Goal: Check status: Check status

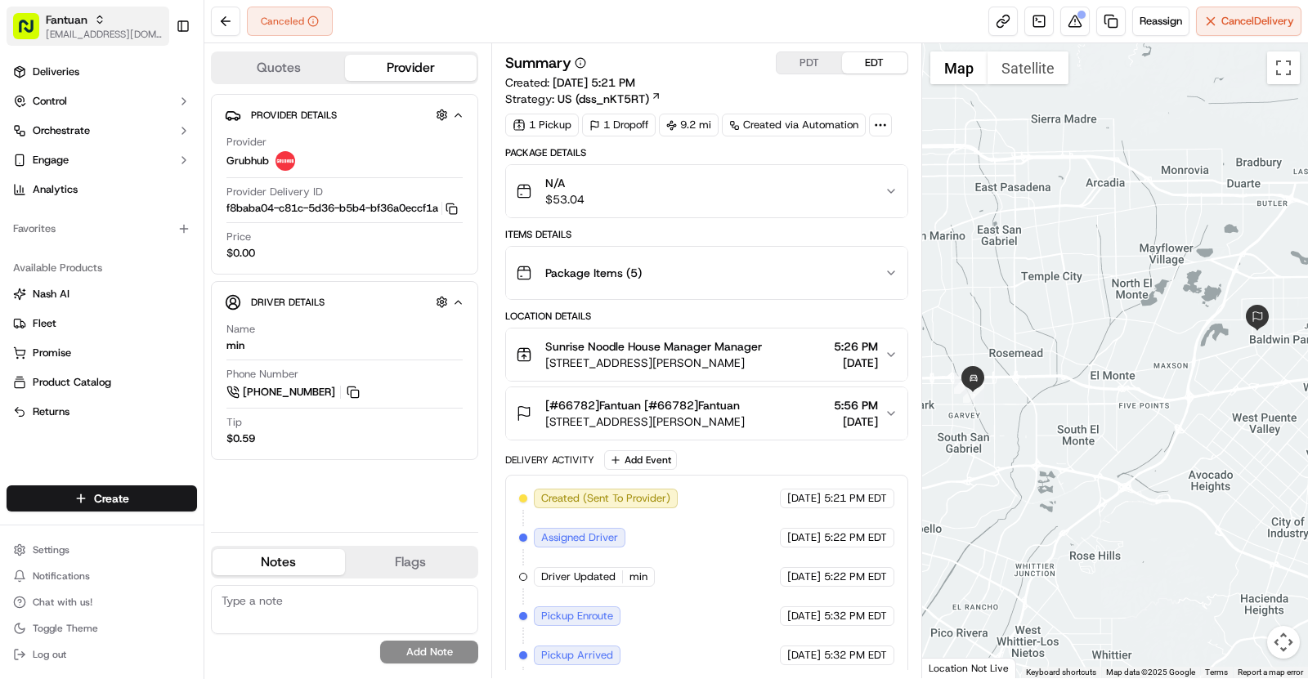
click at [80, 16] on span "Fantuan" at bounding box center [67, 19] width 42 height 16
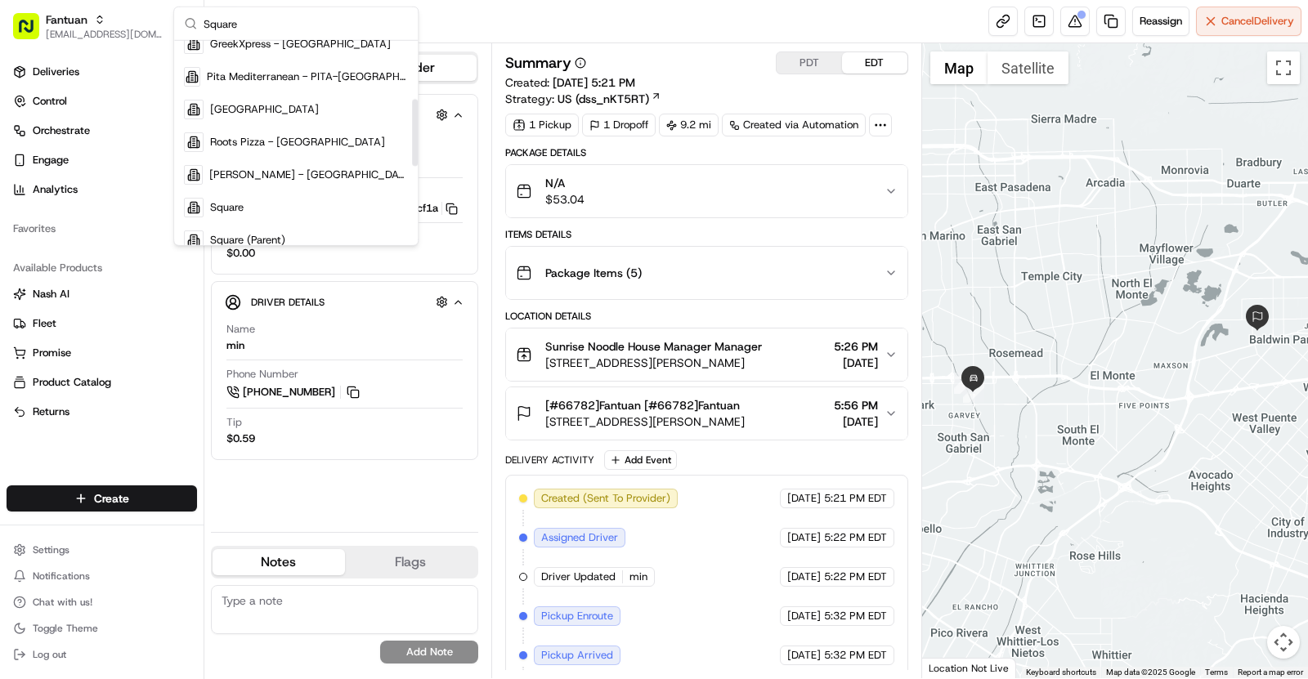
scroll to position [177, 0]
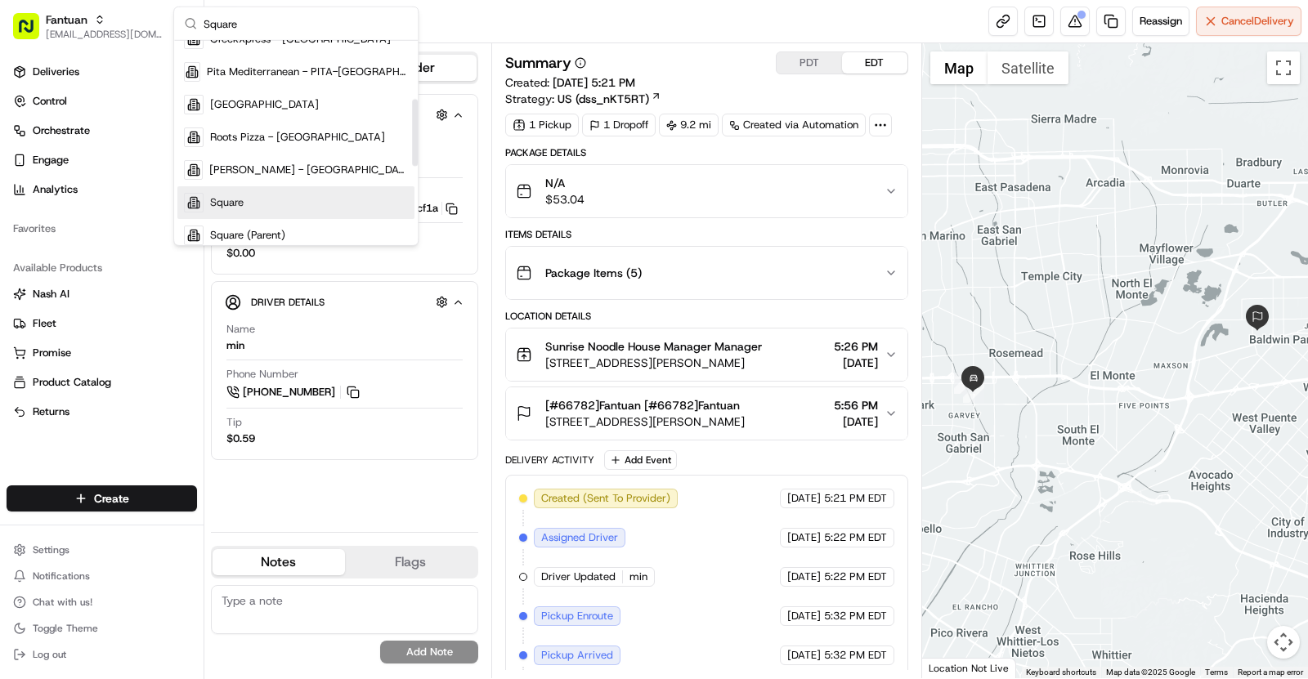
type input "Square"
click at [283, 201] on div "Square" at bounding box center [295, 202] width 237 height 33
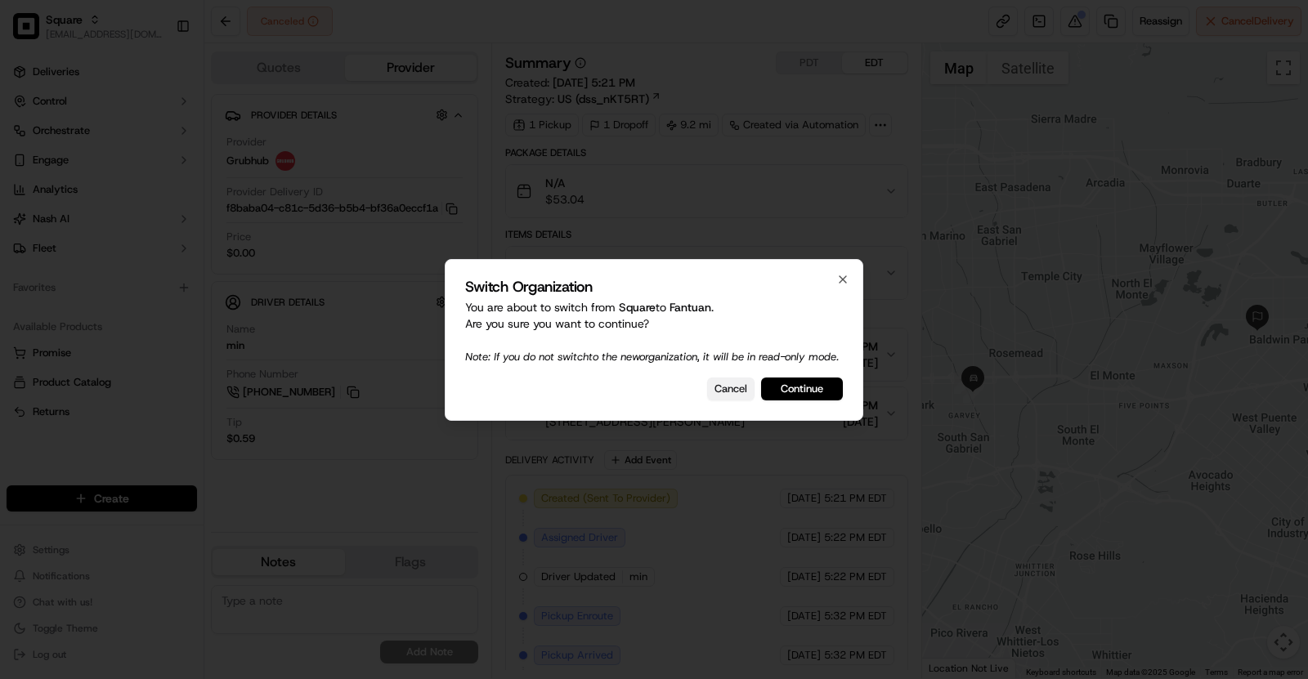
click at [735, 394] on button "Cancel" at bounding box center [730, 389] width 47 height 23
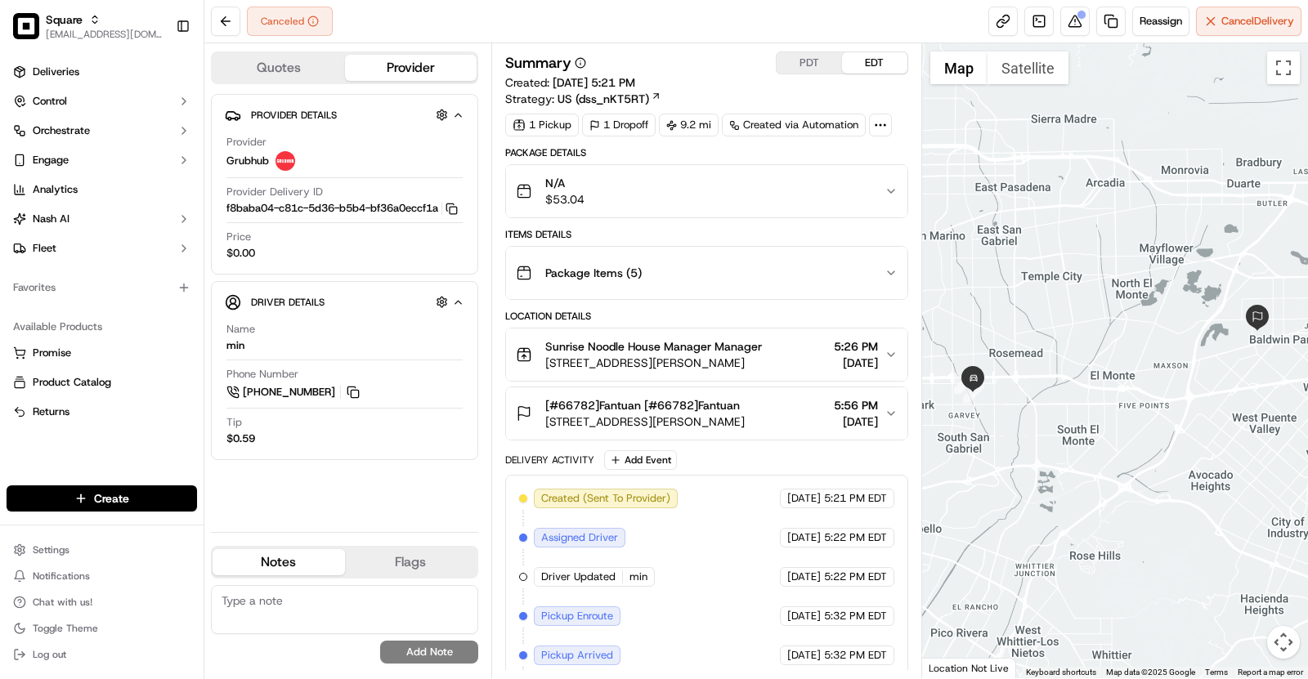
click at [69, 86] on ul "Deliveries Control Orchestrate Engage Analytics [PERSON_NAME] Fleet" at bounding box center [102, 160] width 190 height 203
click at [61, 72] on span "Deliveries" at bounding box center [56, 72] width 47 height 15
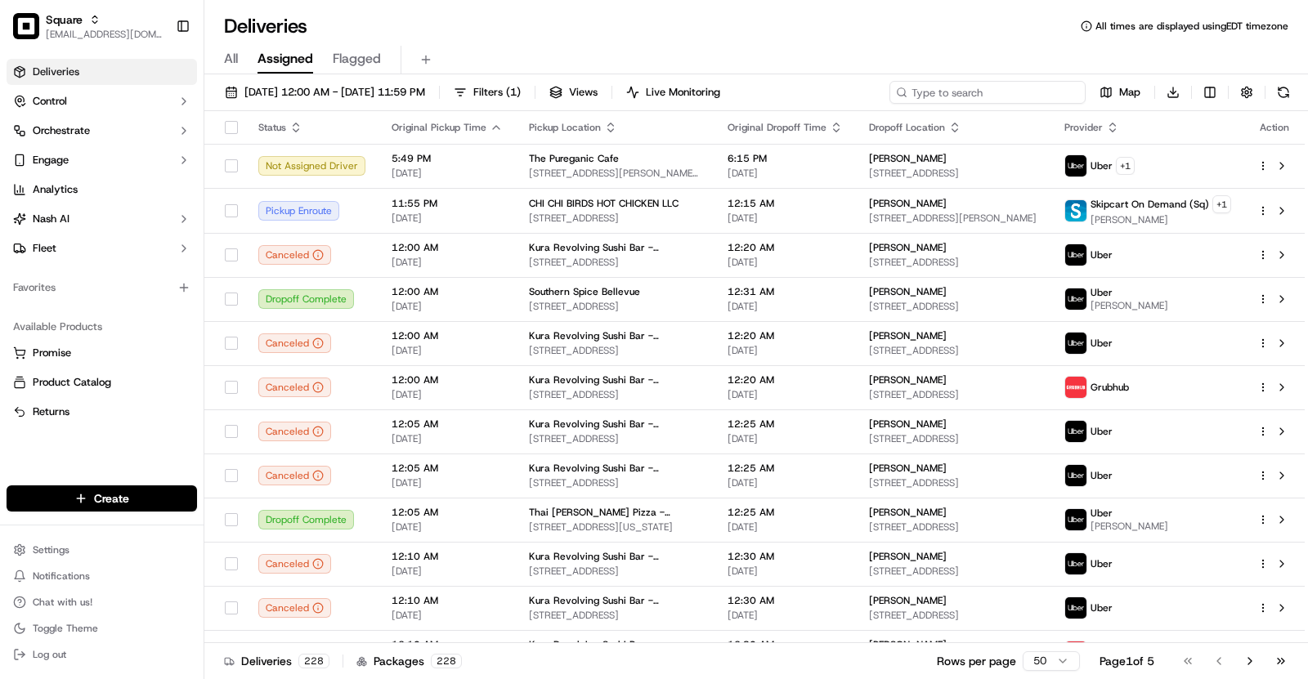
click at [1006, 89] on input at bounding box center [987, 92] width 196 height 23
click at [1006, 92] on input at bounding box center [987, 92] width 196 height 23
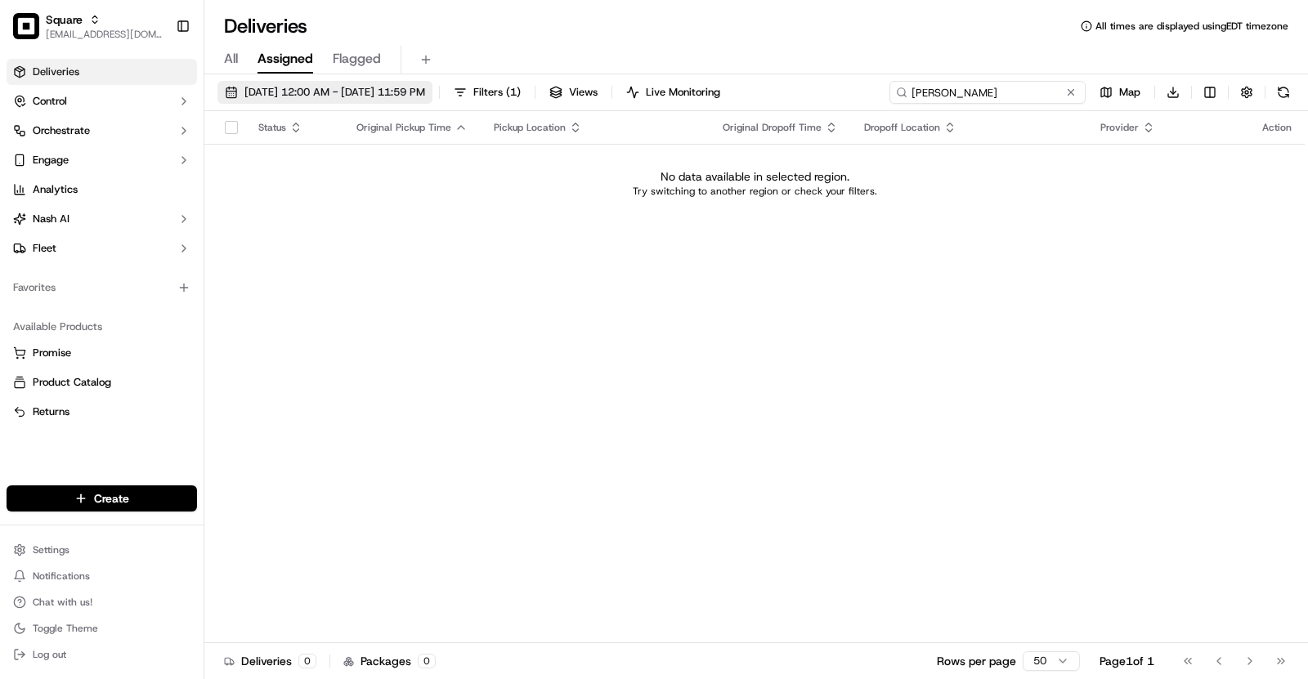
type input "[PERSON_NAME]"
click at [365, 92] on span "[DATE] 12:00 AM - [DATE] 11:59 PM" at bounding box center [334, 92] width 181 height 15
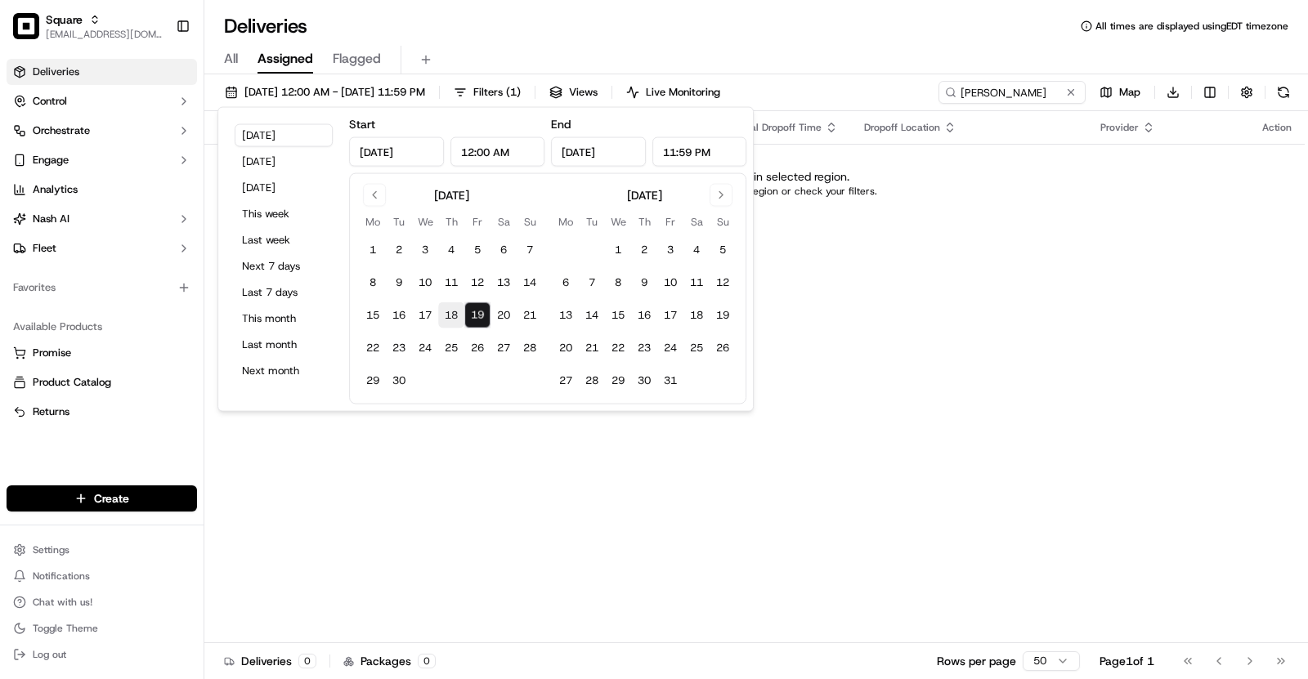
click at [452, 326] on button "18" at bounding box center [451, 315] width 26 height 26
type input "[DATE]"
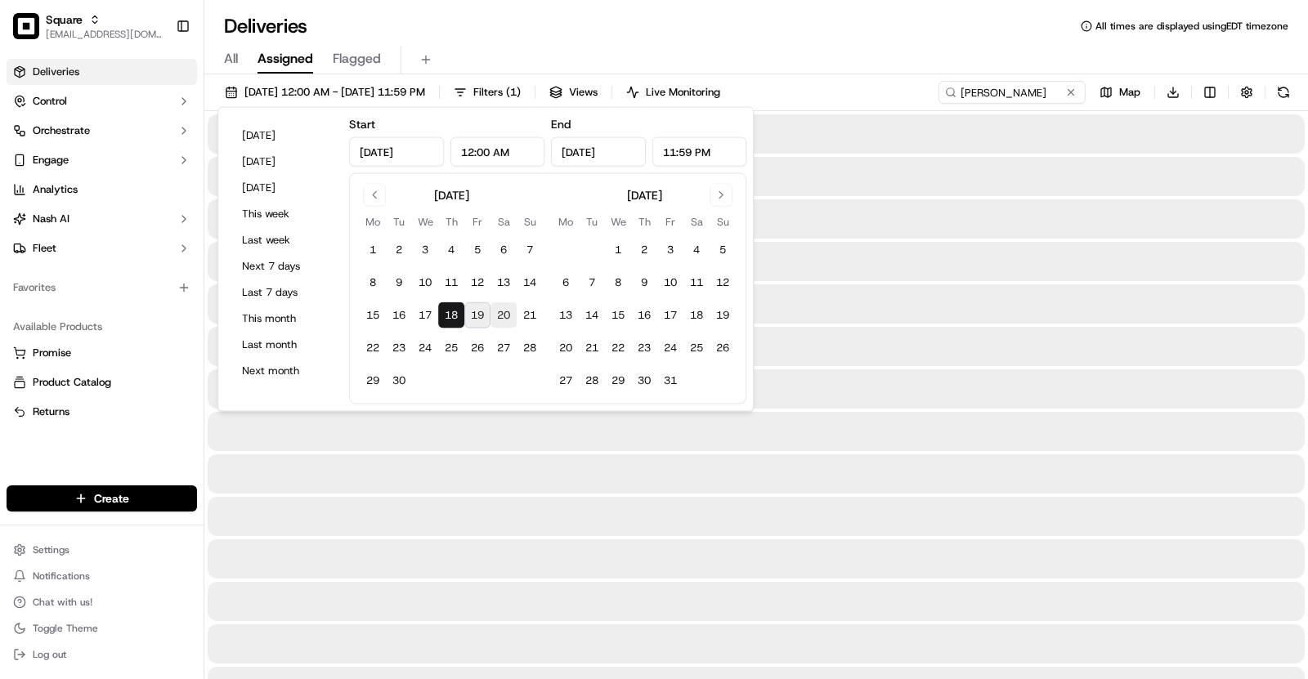
click at [500, 326] on button "20" at bounding box center [504, 315] width 26 height 26
type input "[DATE]"
click at [802, 29] on div "Deliveries All times are displayed using EDT timezone" at bounding box center [756, 26] width 1104 height 26
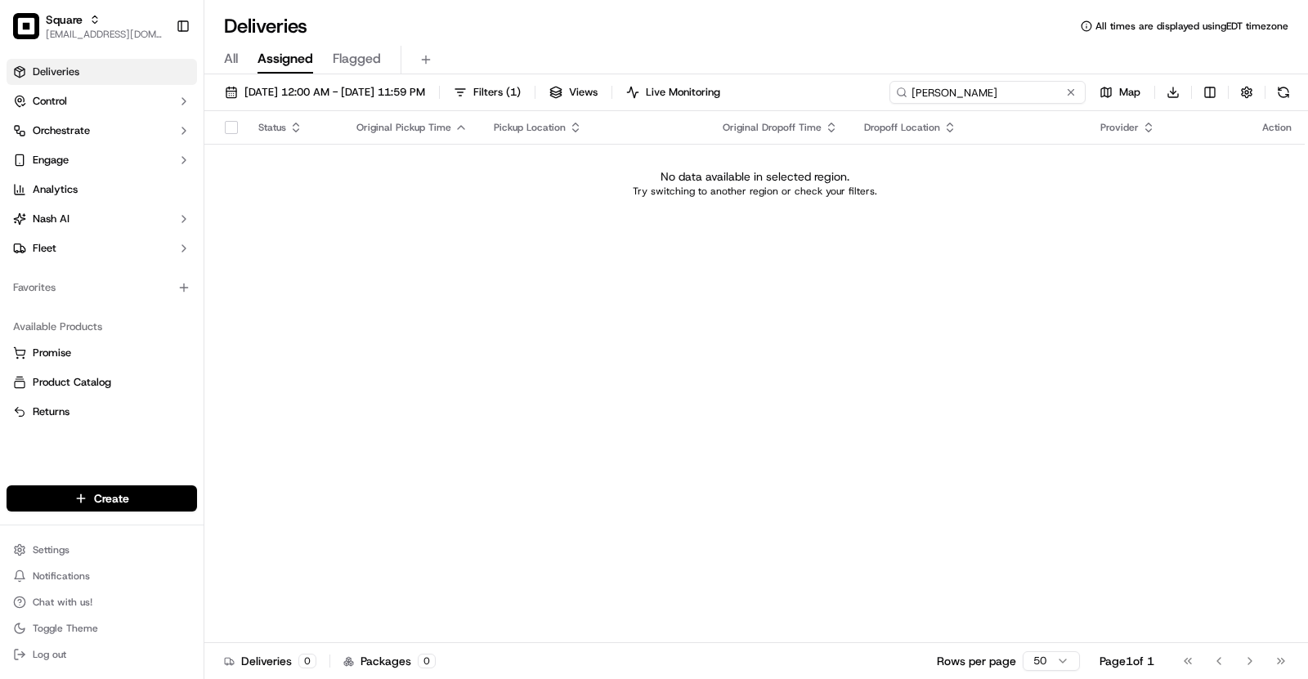
click at [1036, 101] on input "[PERSON_NAME]" at bounding box center [987, 92] width 196 height 23
click at [1074, 95] on button at bounding box center [1071, 92] width 16 height 16
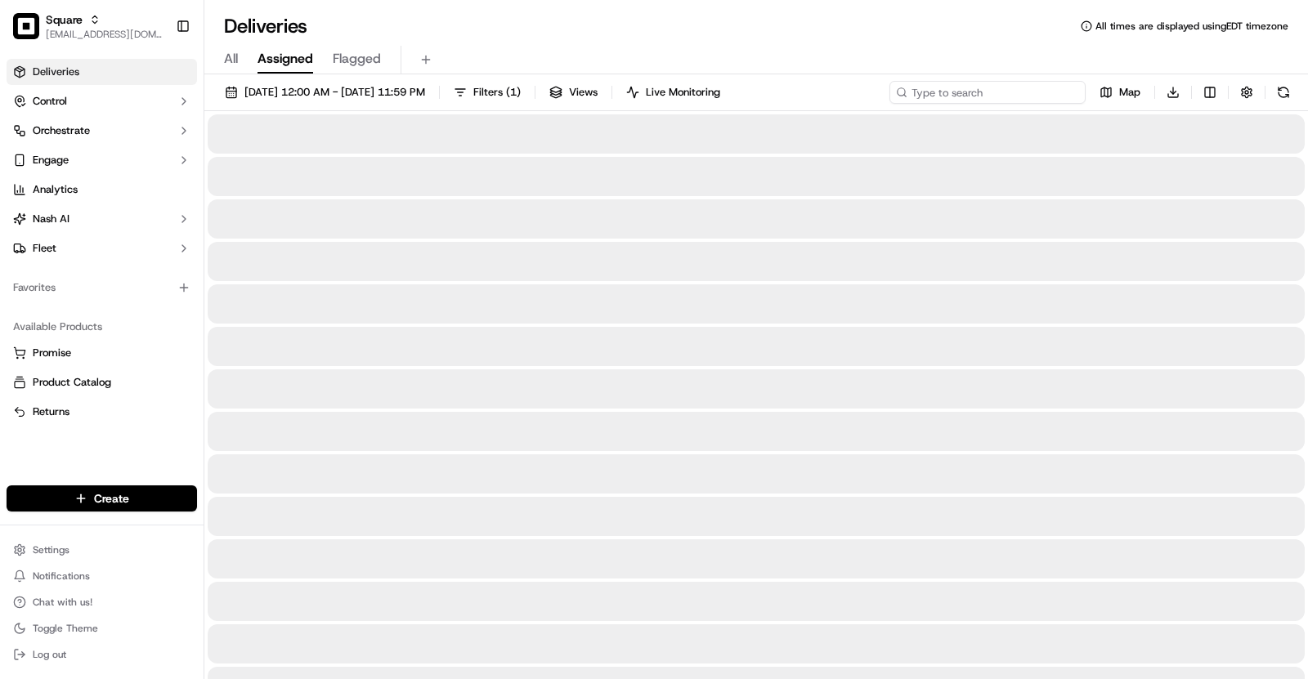
click at [1003, 98] on input at bounding box center [987, 92] width 196 height 23
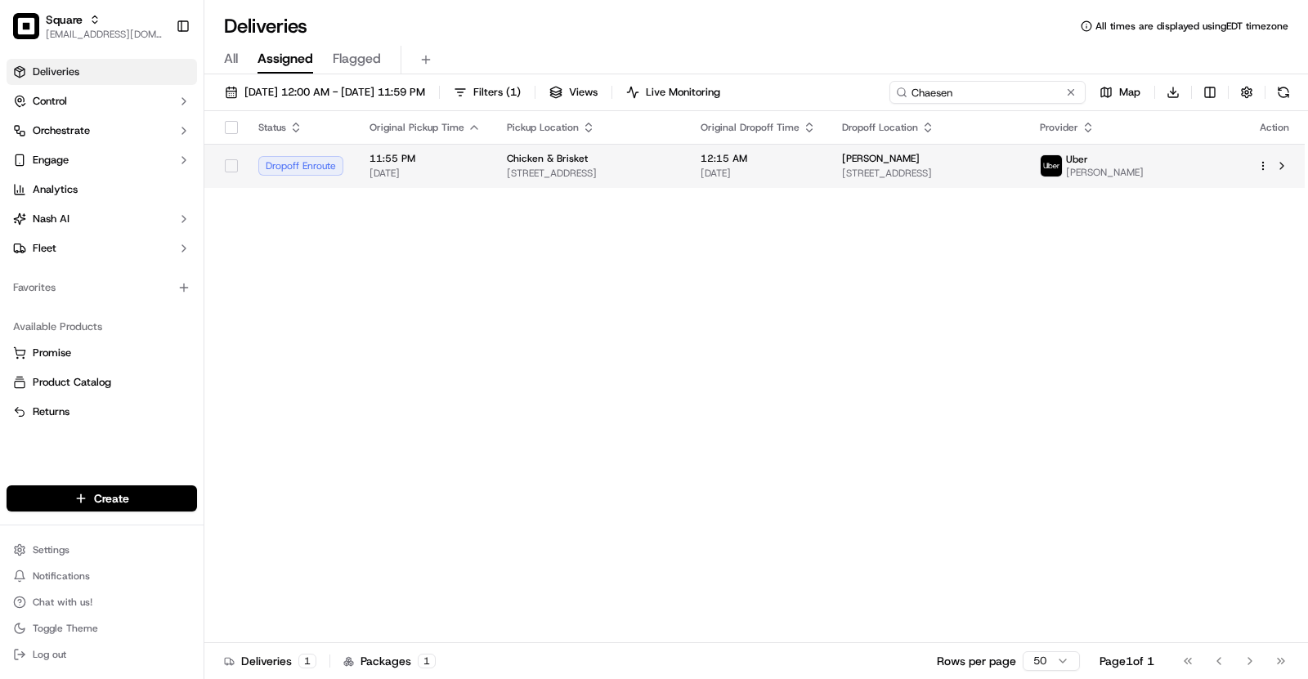
type input "Chaesen"
click at [816, 180] on span "[DATE]" at bounding box center [758, 173] width 115 height 13
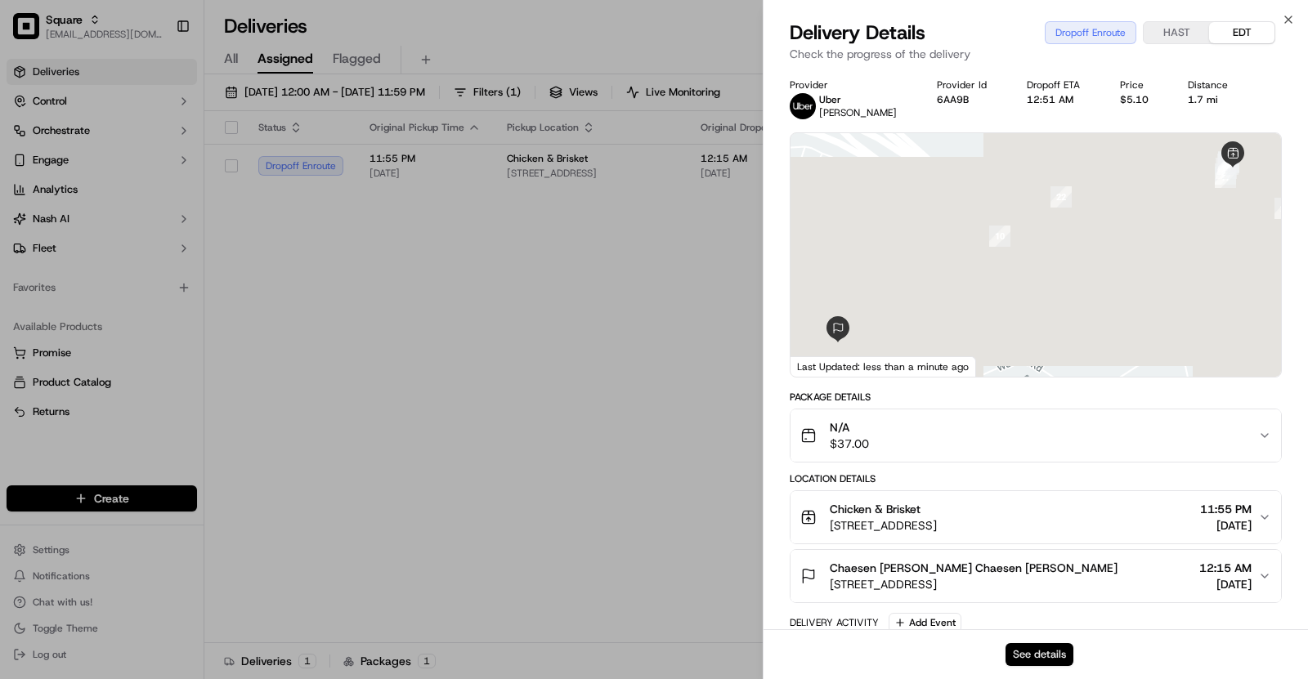
click at [1037, 655] on button "See details" at bounding box center [1040, 654] width 68 height 23
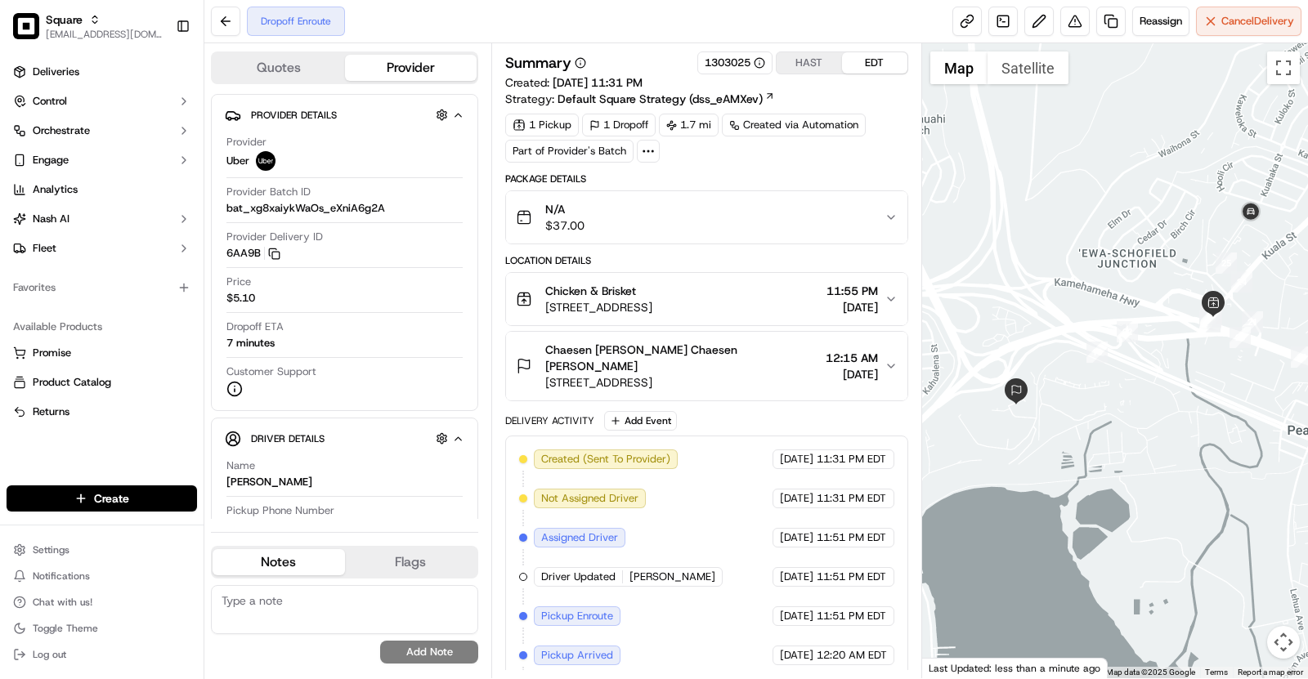
scroll to position [77, 0]
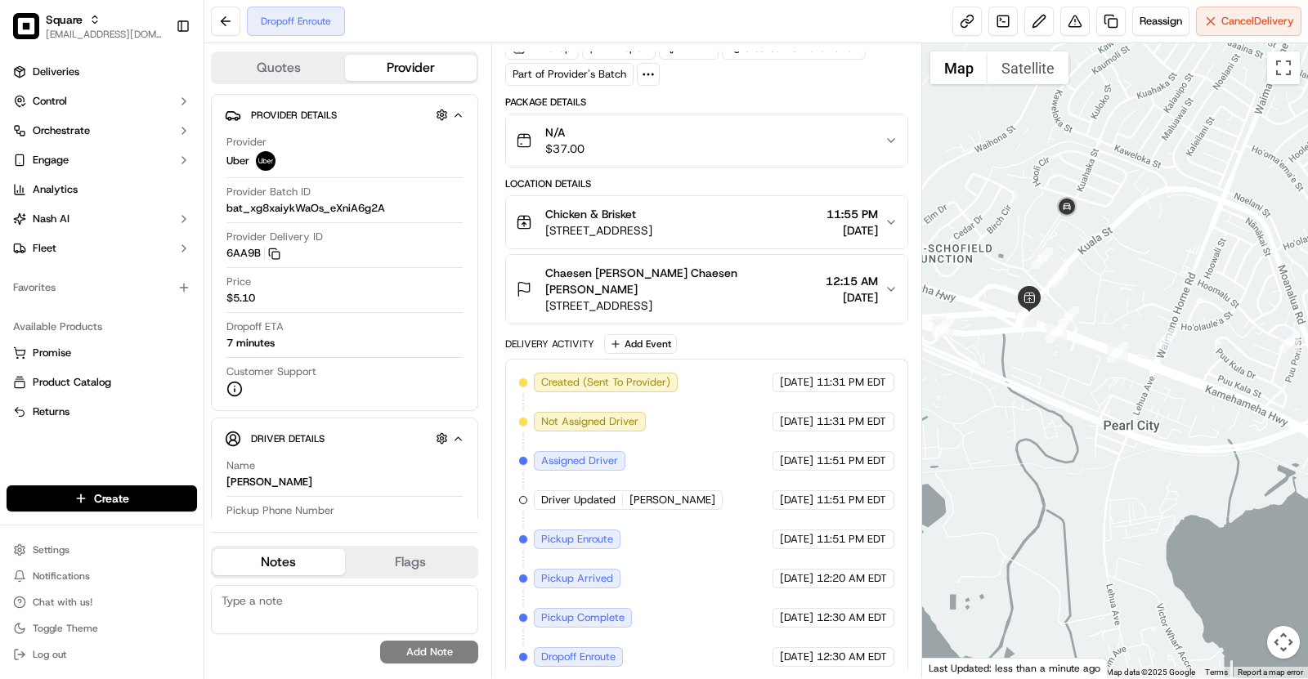
drag, startPoint x: 1244, startPoint y: 231, endPoint x: 1055, endPoint y: 226, distance: 188.9
click at [1056, 226] on div at bounding box center [1115, 360] width 387 height 635
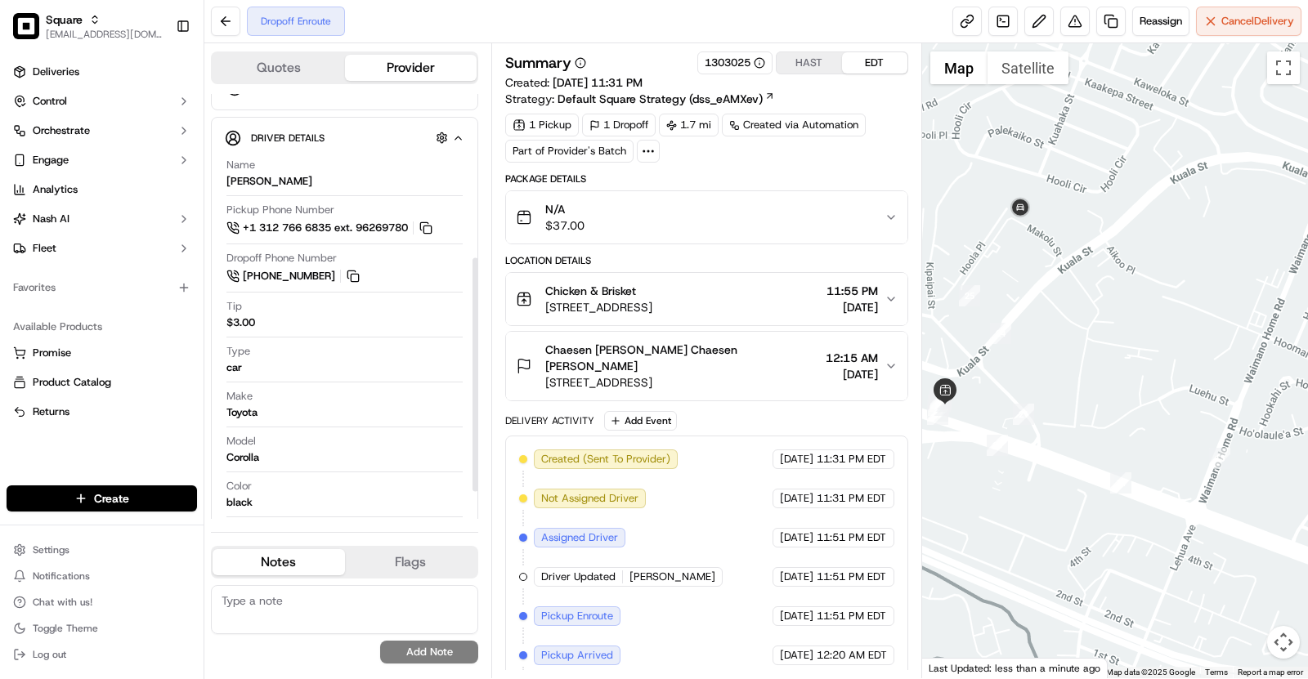
scroll to position [284, 0]
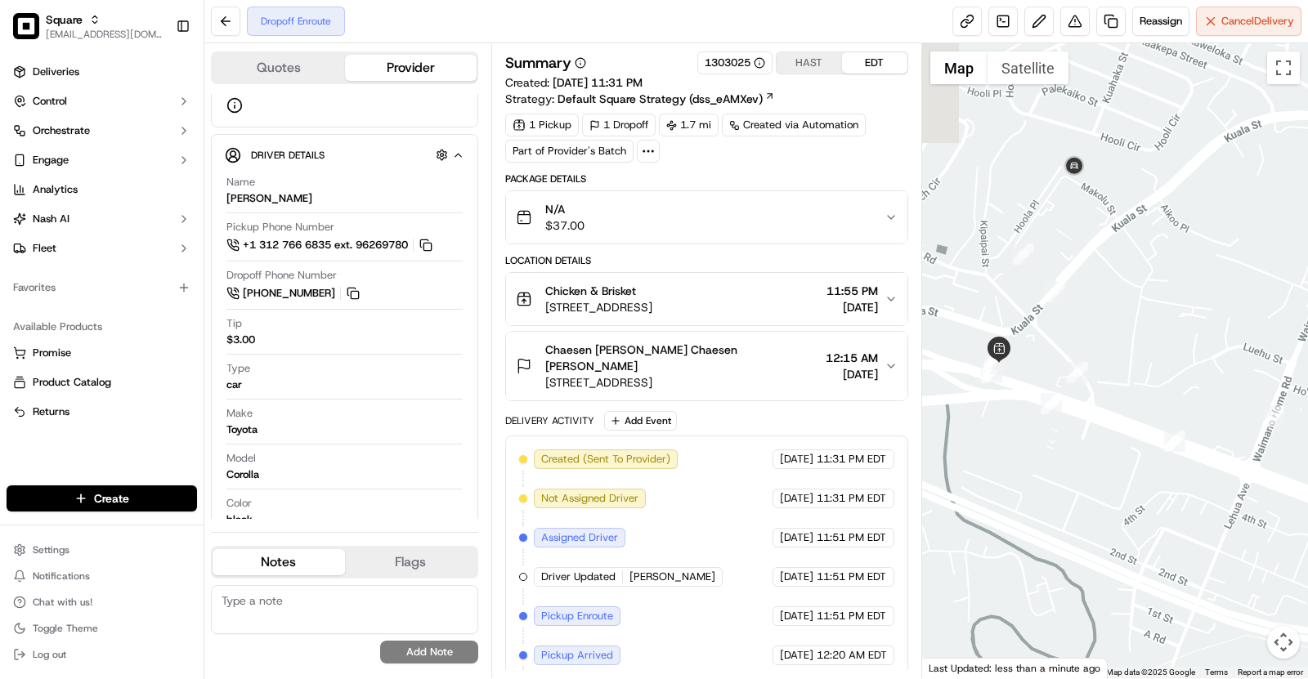
drag, startPoint x: 993, startPoint y: 204, endPoint x: 1054, endPoint y: 158, distance: 75.9
click at [1054, 158] on div at bounding box center [1115, 360] width 387 height 635
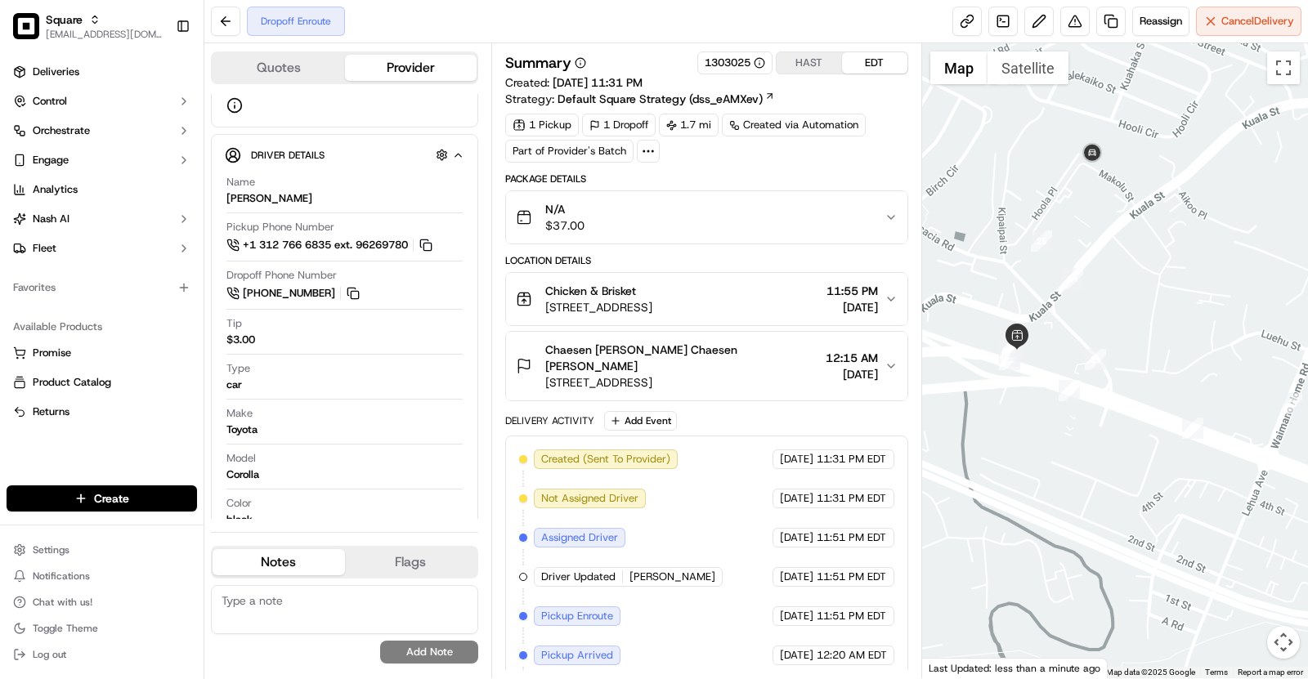
click at [647, 154] on icon at bounding box center [648, 151] width 15 height 15
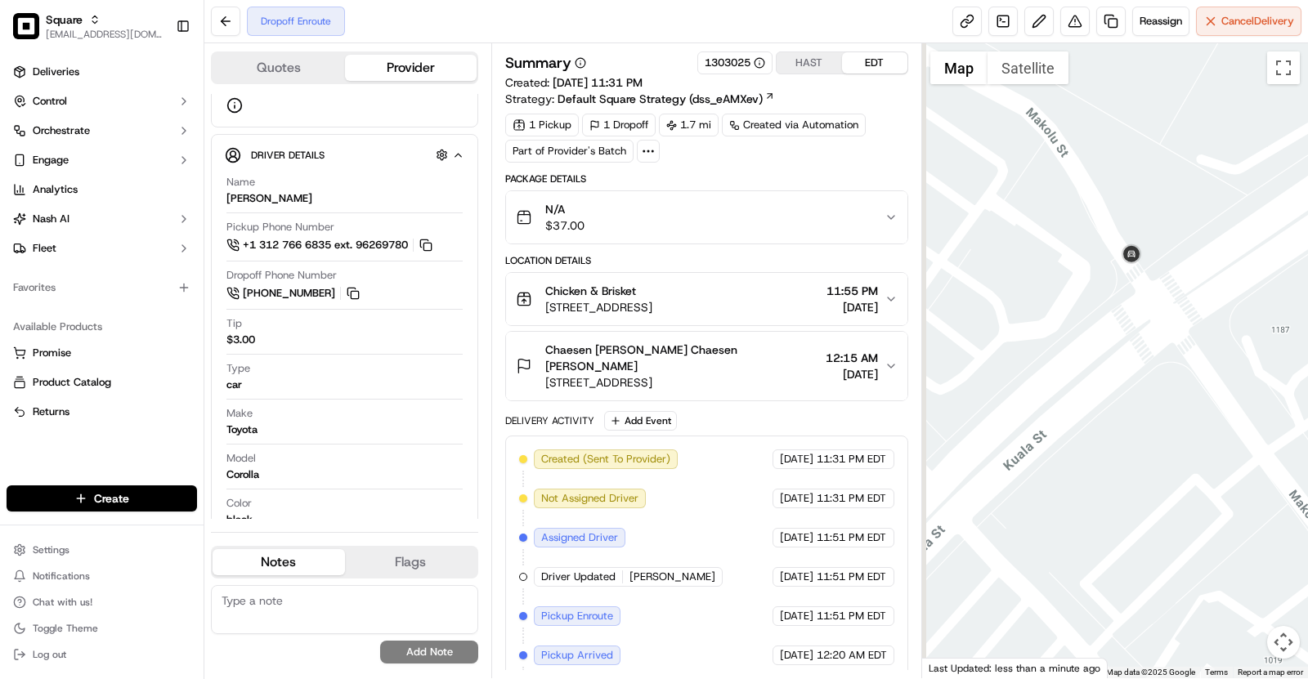
drag, startPoint x: 1064, startPoint y: 442, endPoint x: 1090, endPoint y: 379, distance: 68.6
click at [1090, 379] on div at bounding box center [1115, 360] width 387 height 635
